Goal: Task Accomplishment & Management: Use online tool/utility

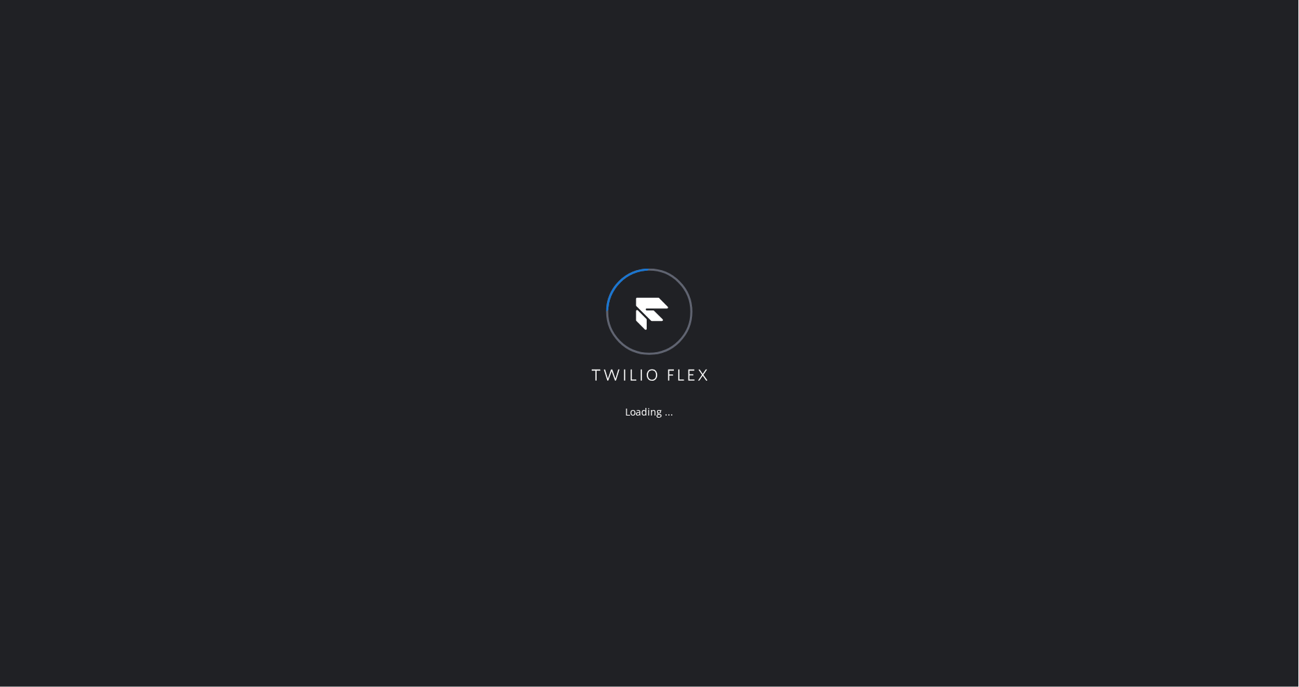
click at [943, 297] on div "Loading ..." at bounding box center [649, 343] width 1299 height 687
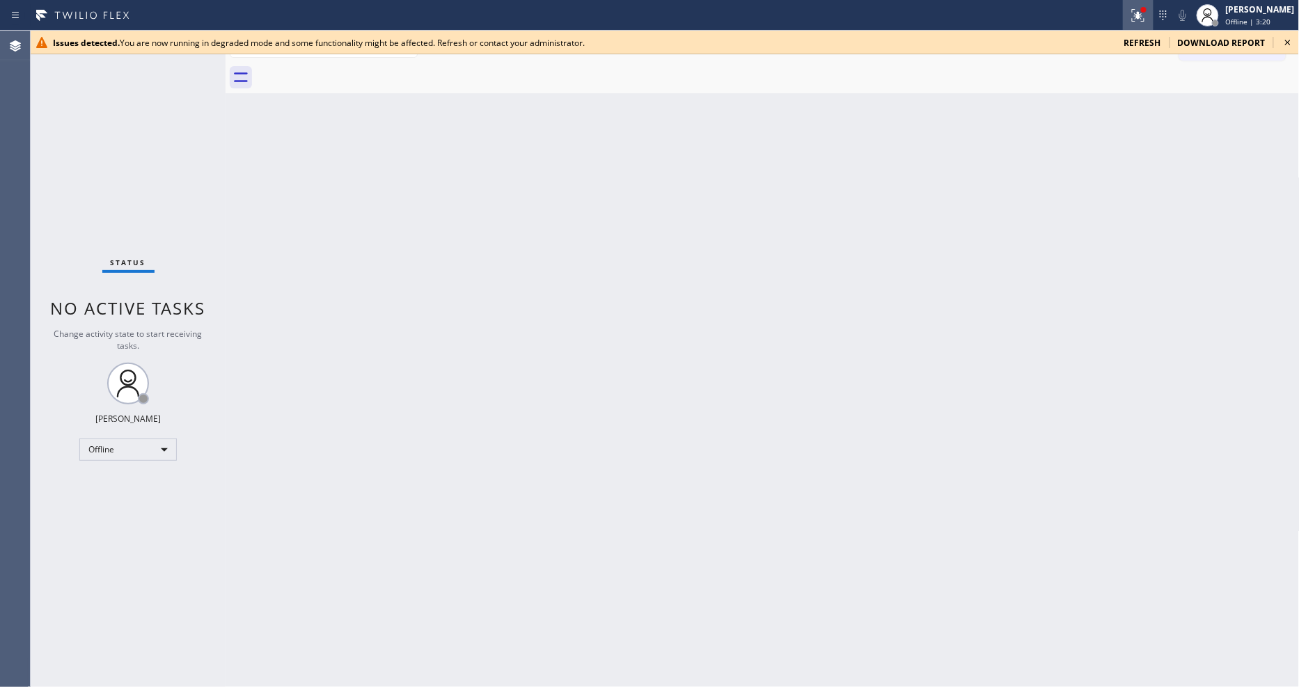
click at [1142, 15] on icon at bounding box center [1138, 13] width 8 height 5
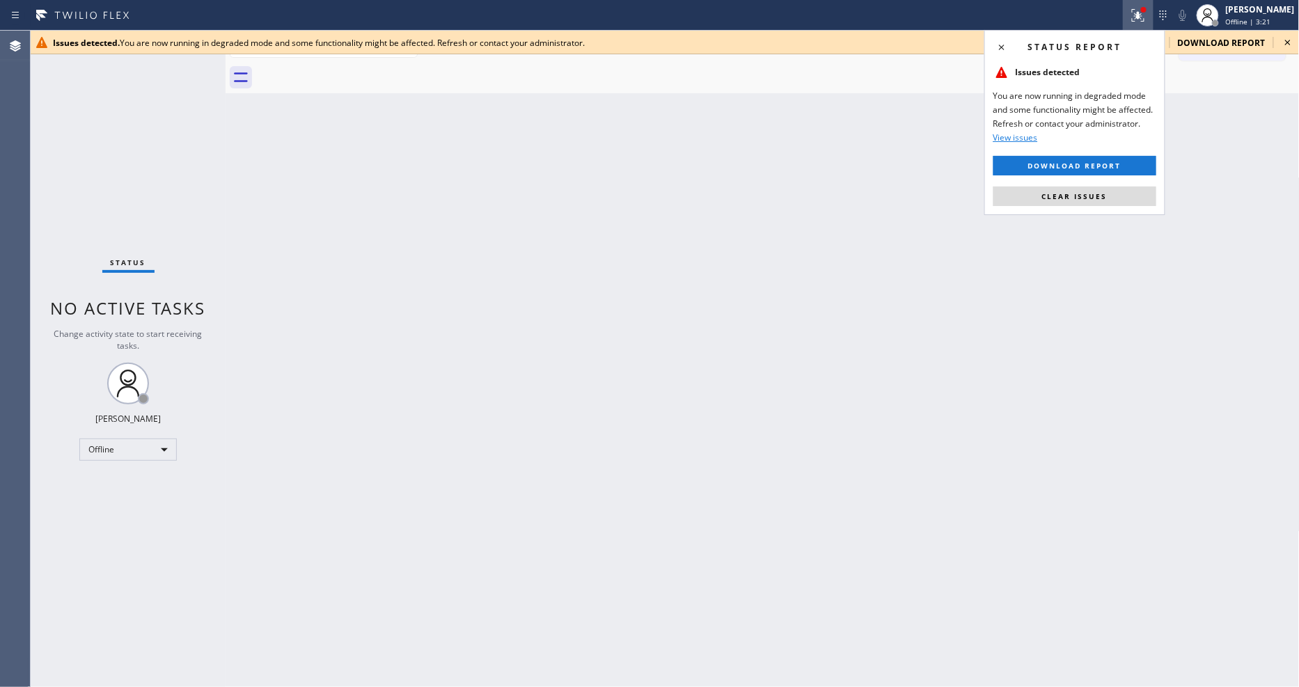
drag, startPoint x: 1107, startPoint y: 200, endPoint x: 731, endPoint y: 454, distance: 453.3
click at [1105, 200] on button "Clear issues" at bounding box center [1074, 196] width 163 height 19
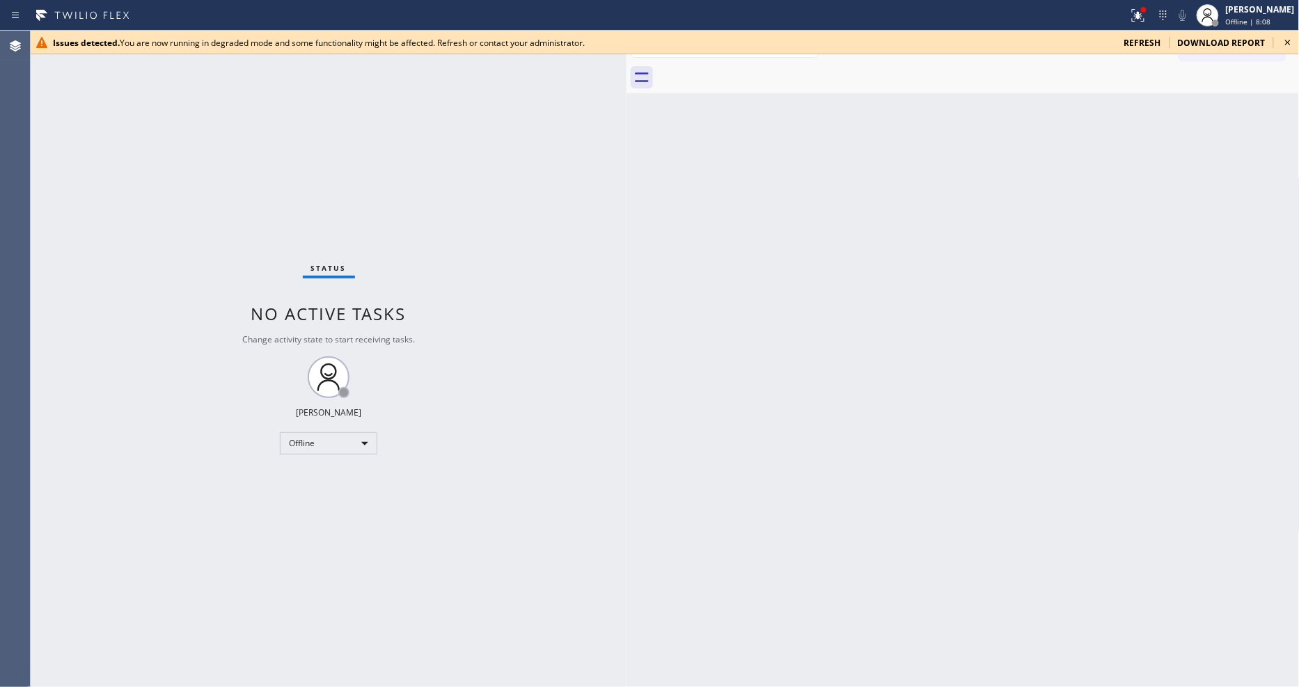
drag, startPoint x: 221, startPoint y: 94, endPoint x: 622, endPoint y: 109, distance: 401.3
click at [627, 109] on div at bounding box center [627, 359] width 0 height 656
click at [1291, 45] on icon at bounding box center [1287, 42] width 17 height 17
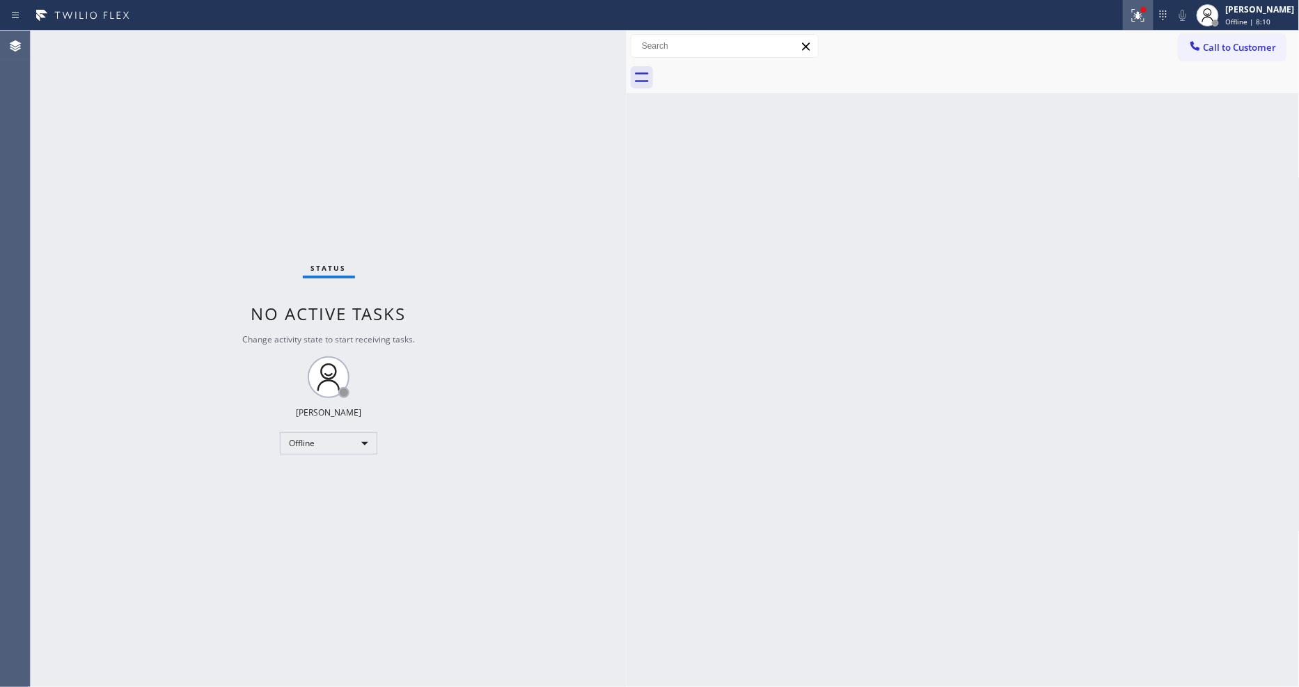
click at [1153, 28] on button at bounding box center [1138, 15] width 31 height 31
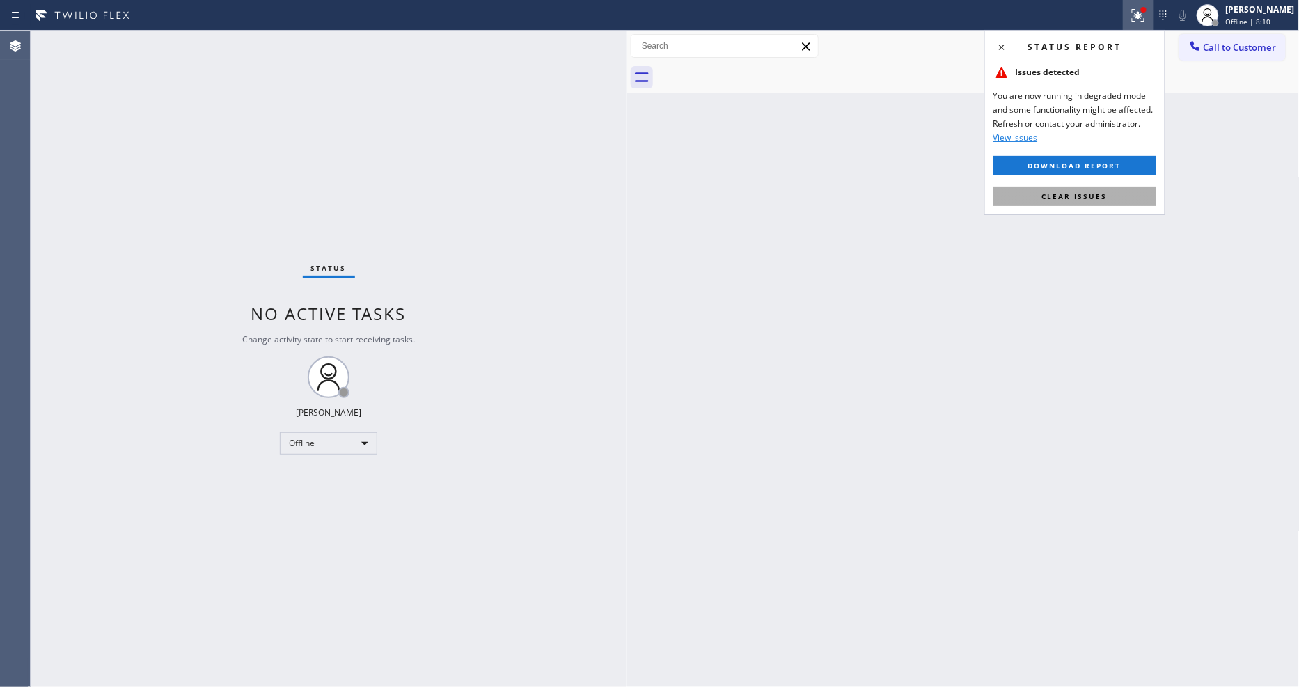
click at [1121, 200] on button "Clear issues" at bounding box center [1074, 196] width 163 height 19
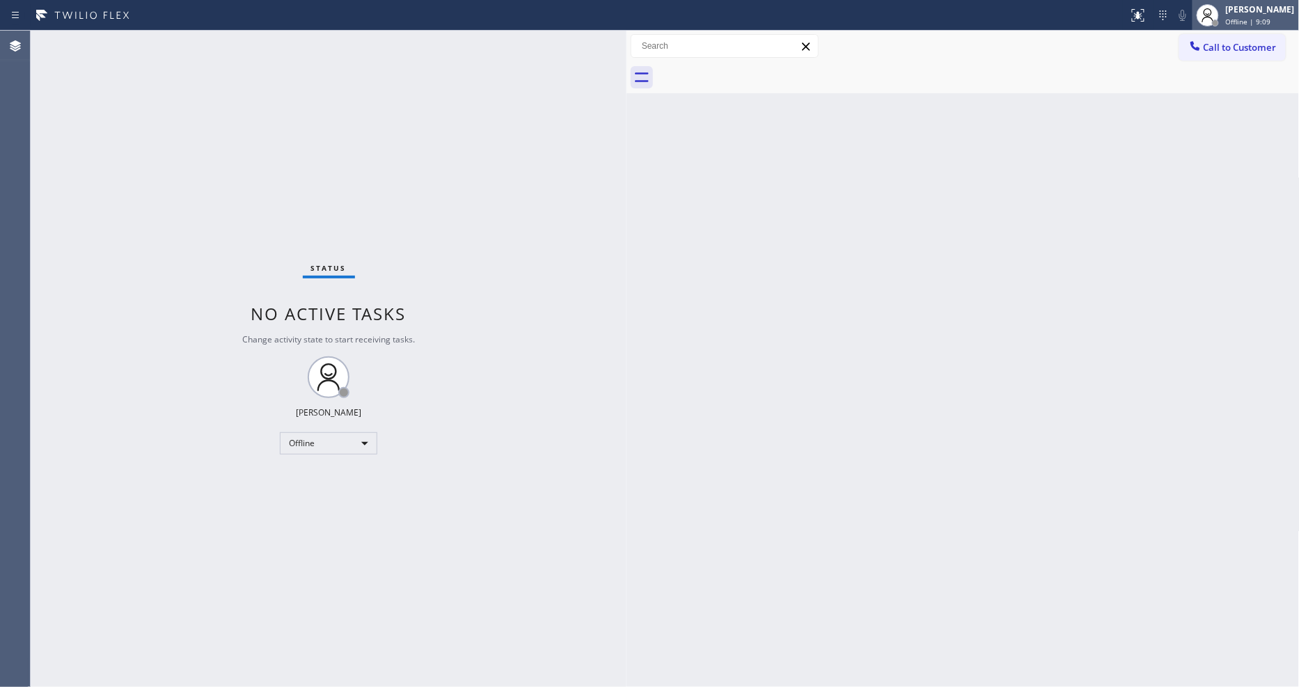
click at [1245, 10] on div "[PERSON_NAME]" at bounding box center [1260, 9] width 69 height 12
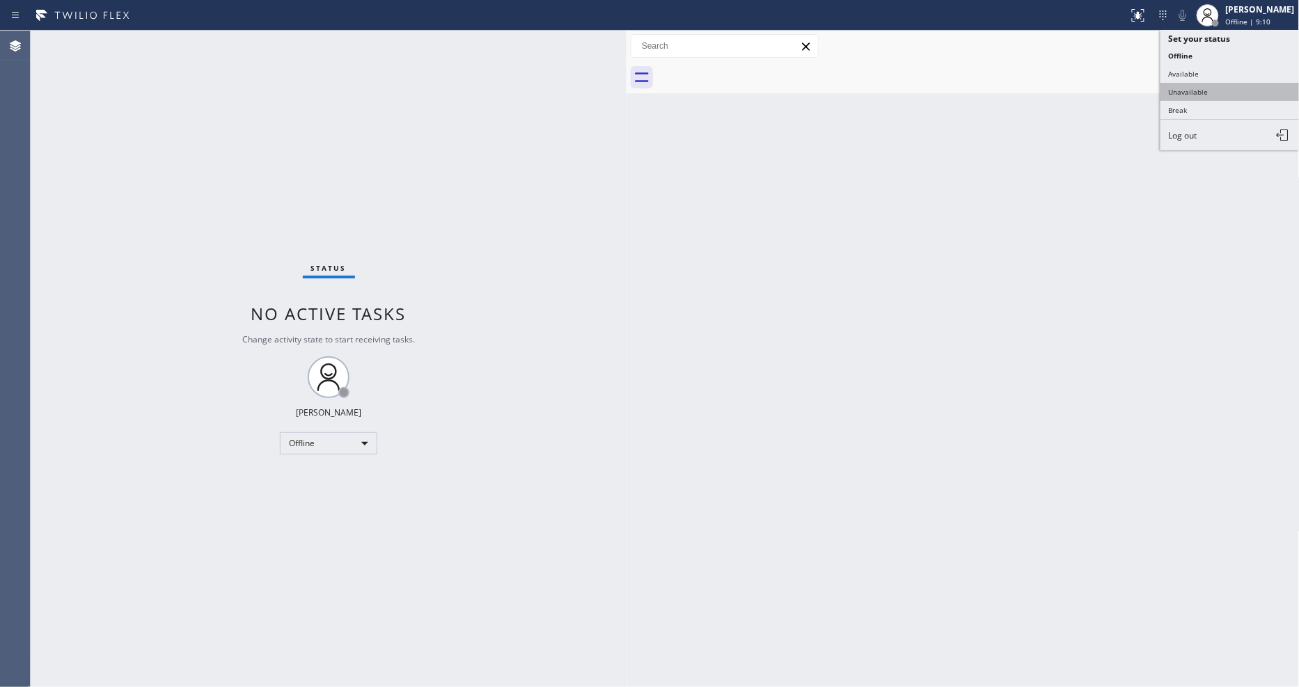
click at [1235, 88] on button "Unavailable" at bounding box center [1229, 92] width 139 height 18
drag, startPoint x: 970, startPoint y: 395, endPoint x: 644, endPoint y: 574, distance: 371.7
click at [970, 395] on div "Back to Dashboard Change Sender ID Customers Technicians Select a contact Outbo…" at bounding box center [963, 359] width 673 height 656
click at [1236, 54] on button "Call to Customer" at bounding box center [1232, 47] width 107 height 26
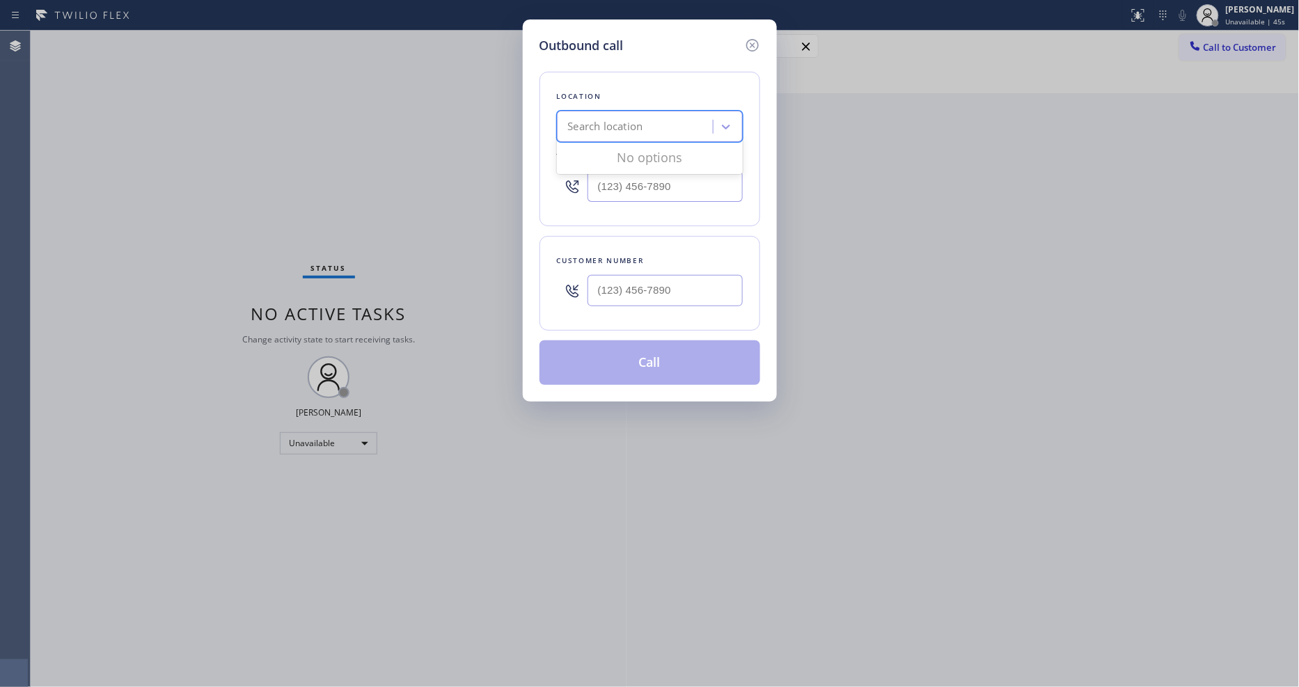
click at [627, 120] on div "Search location" at bounding box center [605, 127] width 75 height 16
paste input "SwiftFix Appliances"
type input "SwiftFix Appliances"
click at [610, 153] on div "SwiftFix Appliances" at bounding box center [650, 155] width 186 height 25
type input "(516) 550-5945"
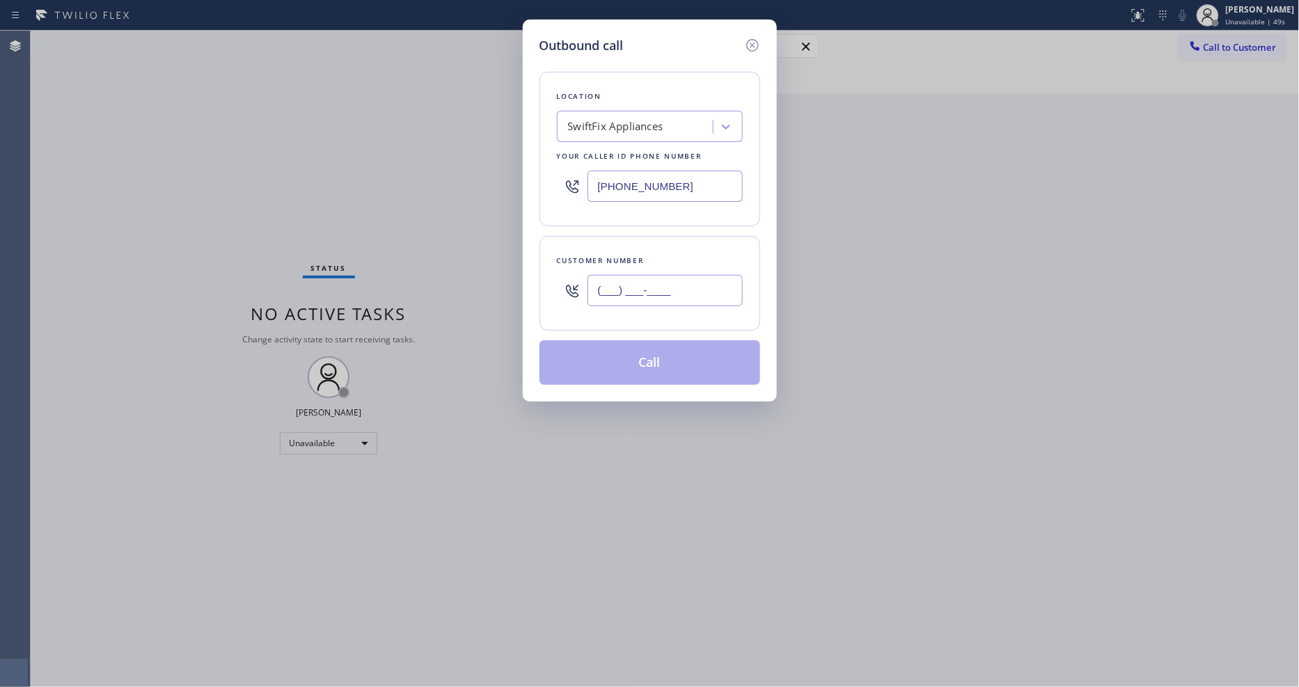
click at [635, 291] on input "(___) ___-____" at bounding box center [665, 290] width 155 height 31
paste input "516) 626-1474"
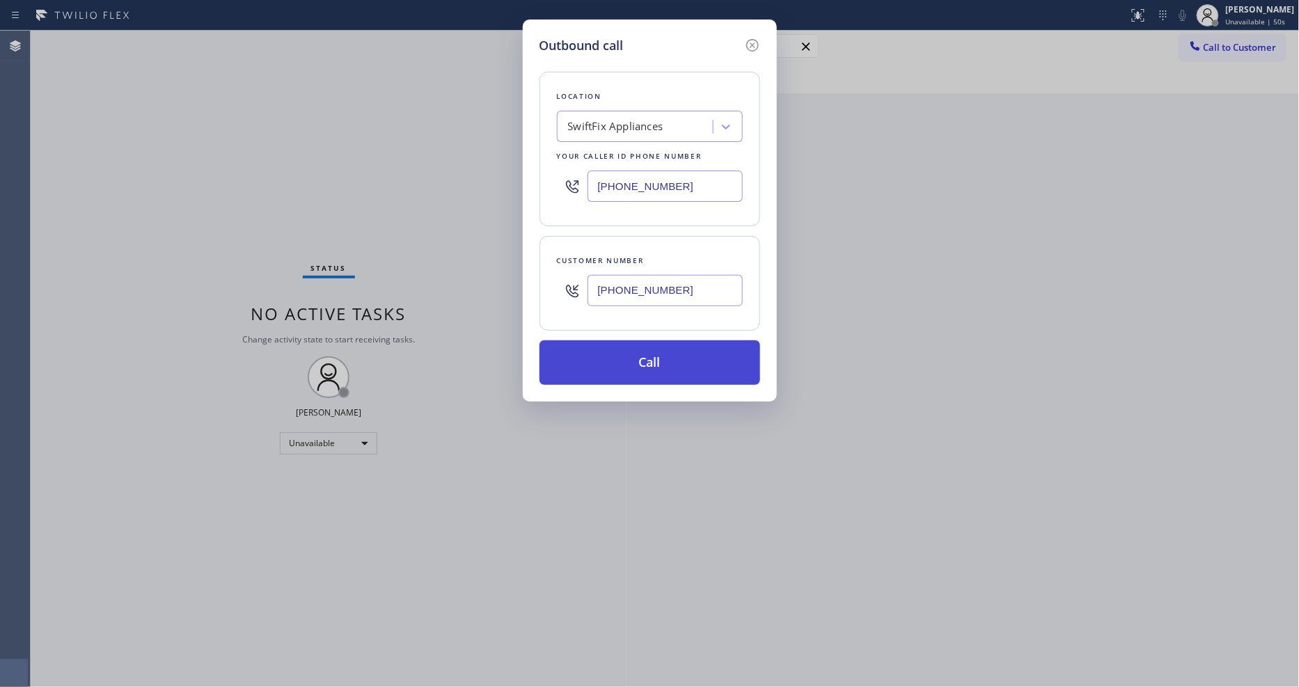
type input "(516) 626-1474"
click at [617, 363] on button "Call" at bounding box center [649, 362] width 221 height 45
